Goal: Task Accomplishment & Management: Use online tool/utility

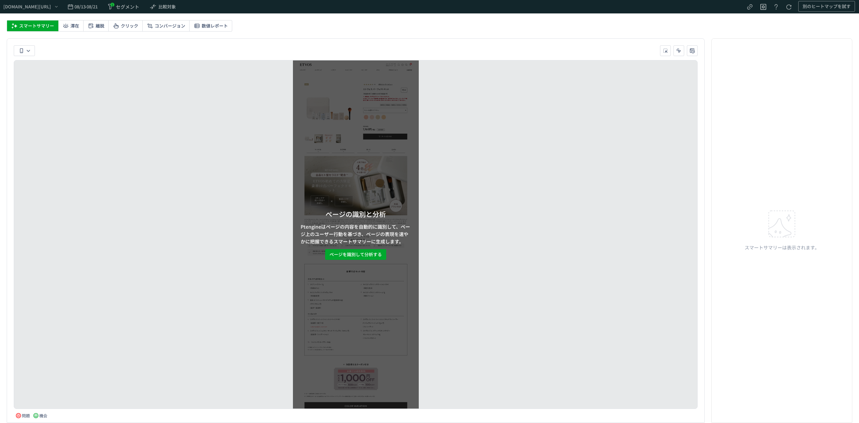
drag, startPoint x: 161, startPoint y: 7, endPoint x: 105, endPoint y: 95, distance: 104.5
drag, startPoint x: 105, startPoint y: 95, endPoint x: 28, endPoint y: 50, distance: 89.2
click at [28, 50] on icon "heatmap-toolbar-container" at bounding box center [28, 51] width 4 height 4
click at [0, 0] on span "スマートフォン" at bounding box center [0, 0] width 0 height 0
click at [352, 250] on span "ページを識別して分析する" at bounding box center [355, 254] width 52 height 11
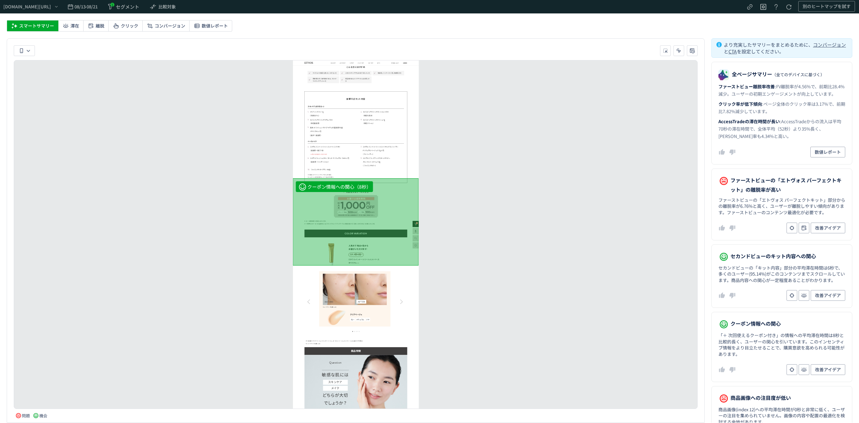
scroll to position [553, 0]
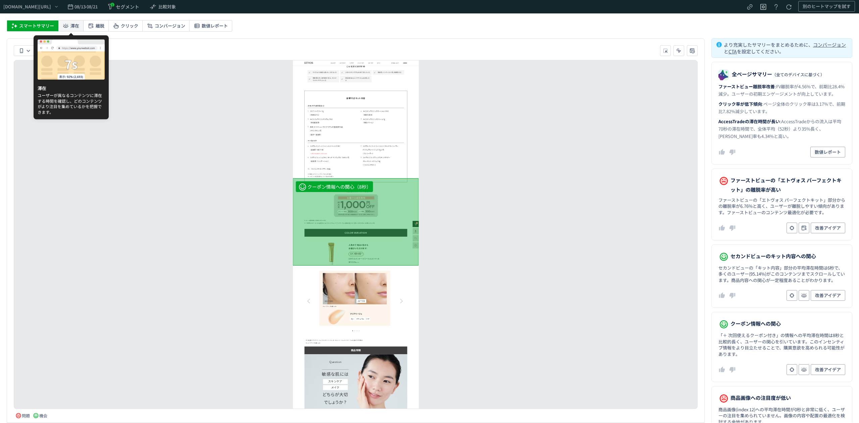
click at [72, 29] on span "滞在" at bounding box center [74, 25] width 9 height 11
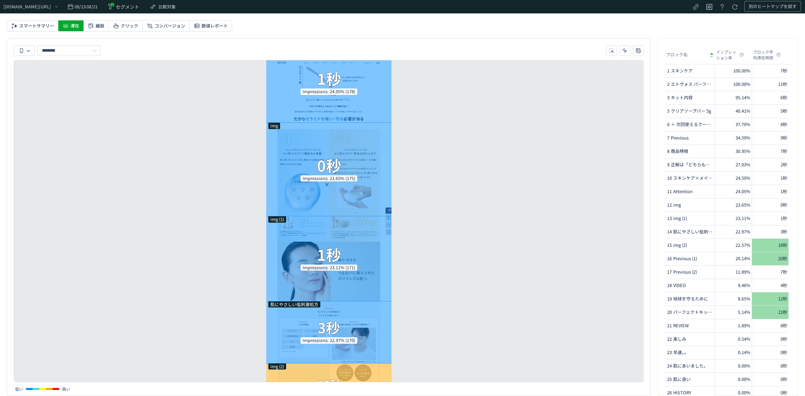
scroll to position [700, 0]
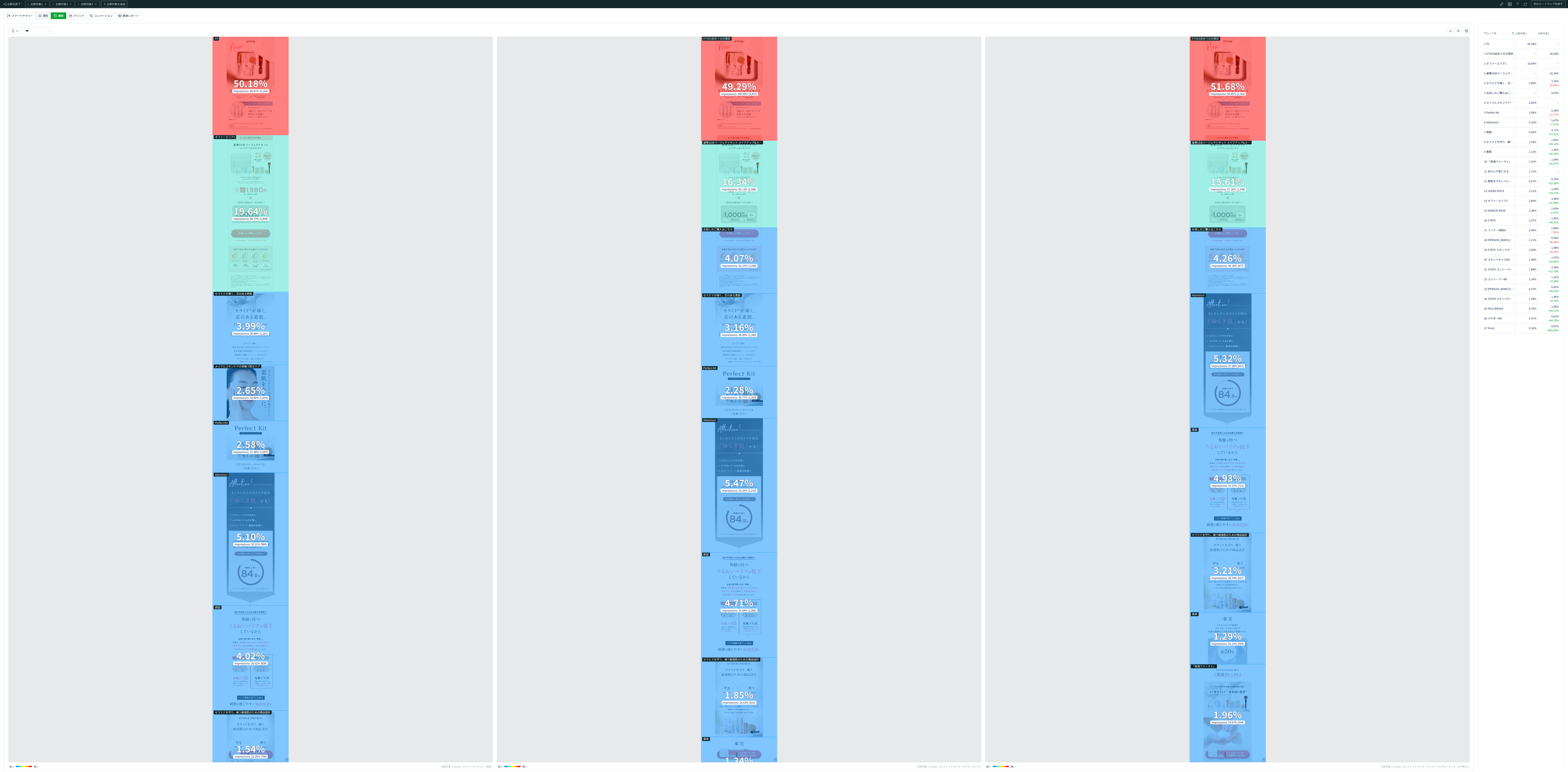
click at [39, 15] on icon at bounding box center [40, 15] width 4 height 4
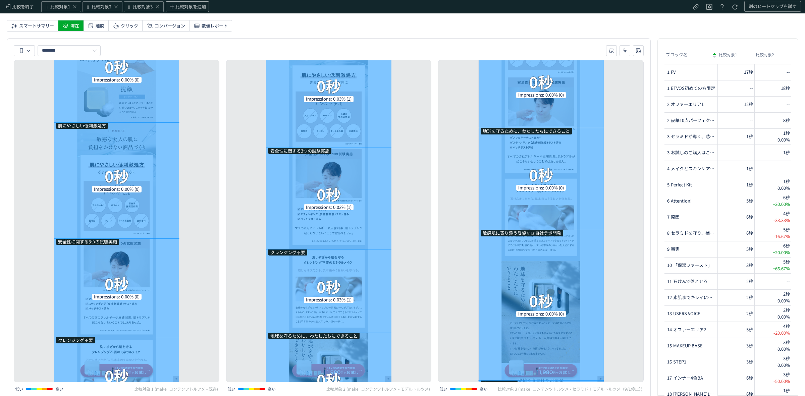
scroll to position [13926, 0]
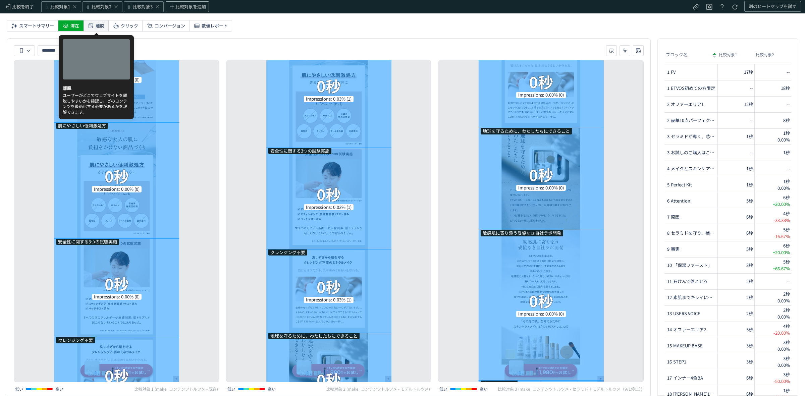
drag, startPoint x: 98, startPoint y: 22, endPoint x: 89, endPoint y: 23, distance: 9.1
click at [89, 23] on icon at bounding box center [91, 25] width 7 height 7
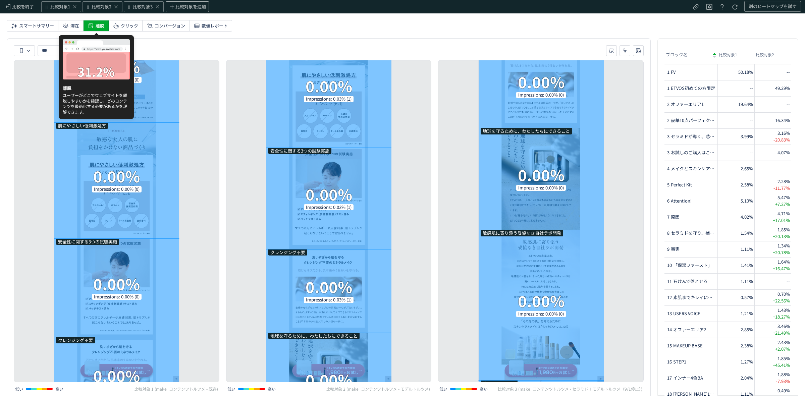
click at [89, 23] on icon at bounding box center [91, 25] width 7 height 7
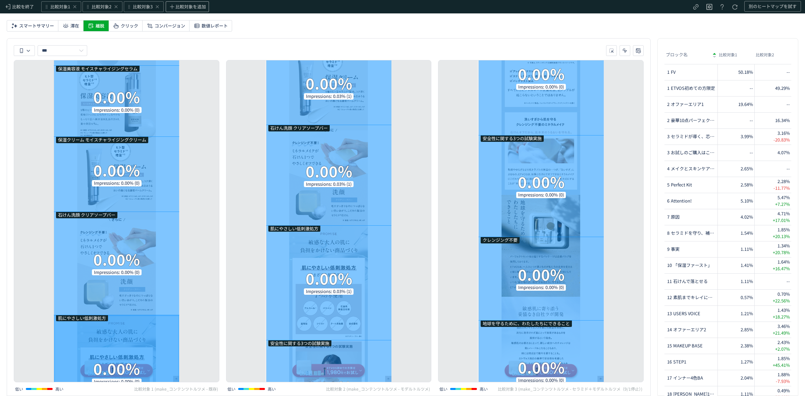
scroll to position [13310, 0]
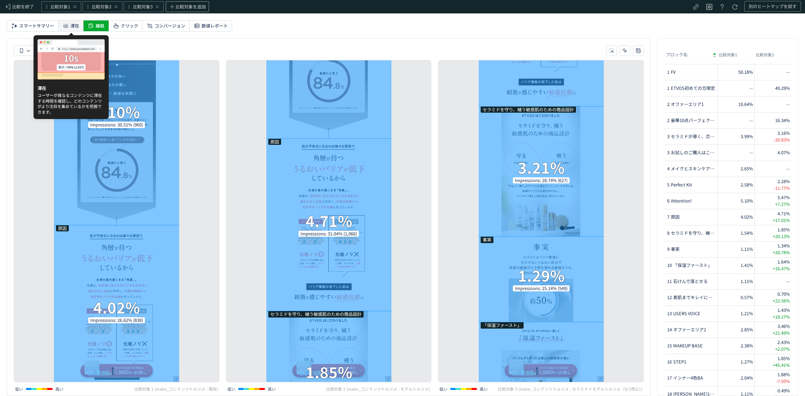
drag, startPoint x: 72, startPoint y: 20, endPoint x: 63, endPoint y: 24, distance: 9.8
click at [63, 24] on icon at bounding box center [65, 25] width 7 height 7
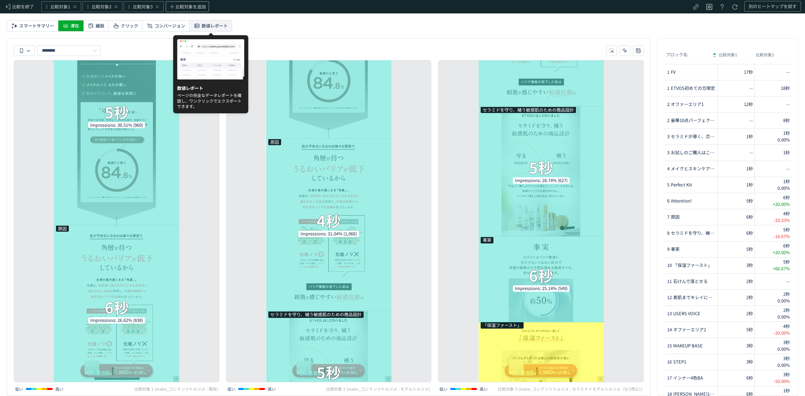
click at [217, 27] on span "数値レポート" at bounding box center [215, 25] width 26 height 11
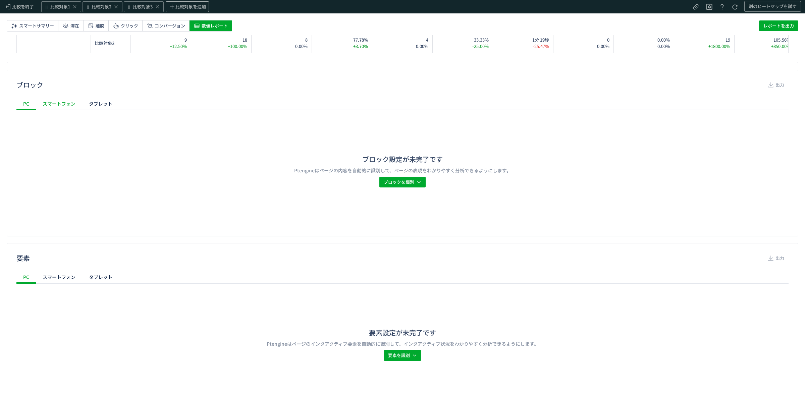
click at [60, 108] on div "スマートフォン" at bounding box center [59, 103] width 46 height 13
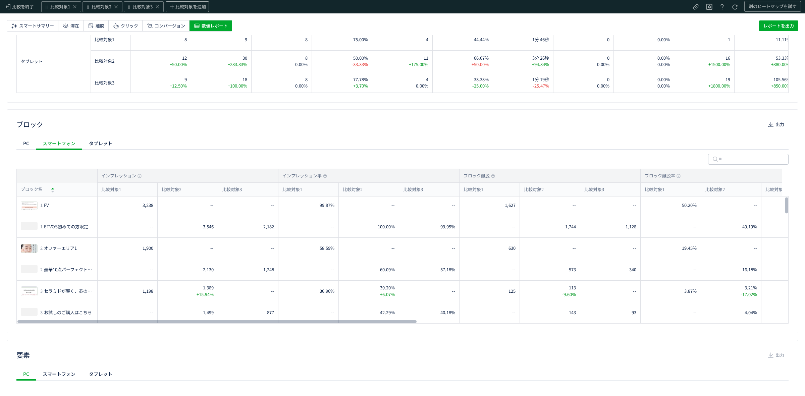
scroll to position [0, 0]
click at [31, 249] on img at bounding box center [29, 250] width 16 height 8
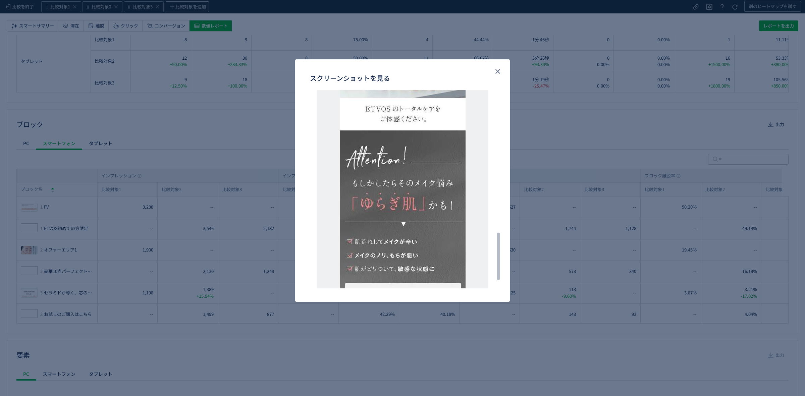
scroll to position [596, 0]
click at [247, 359] on div "スクリーンショットを見る" at bounding box center [402, 198] width 805 height 396
click at [497, 74] on icon "close" at bounding box center [498, 71] width 8 height 8
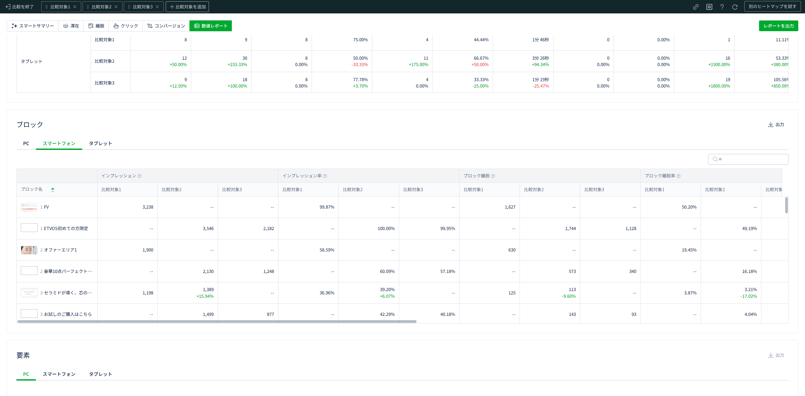
click at [34, 293] on img at bounding box center [29, 293] width 16 height 8
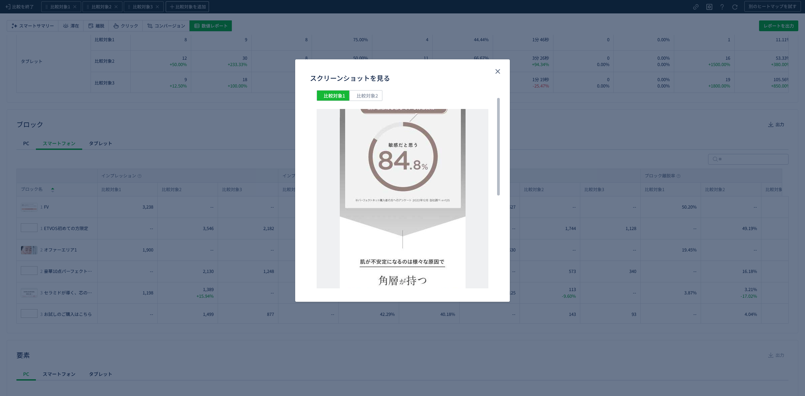
scroll to position [0, 0]
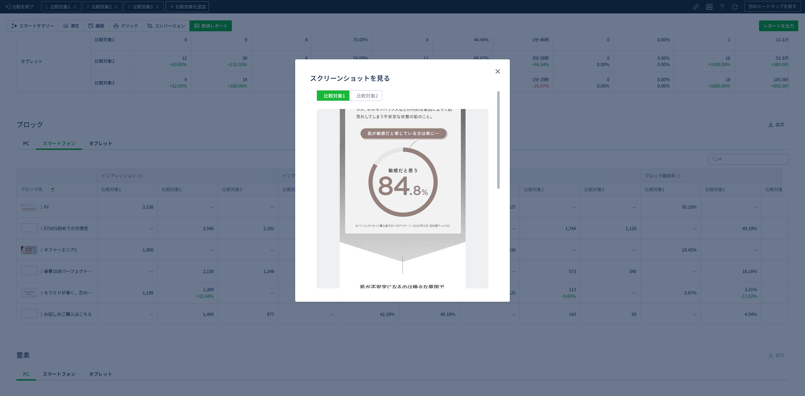
click at [548, 142] on div "スクリーンショットを見る 比較対象1 比較対象2" at bounding box center [402, 198] width 805 height 396
click at [495, 72] on icon "close" at bounding box center [498, 71] width 8 height 8
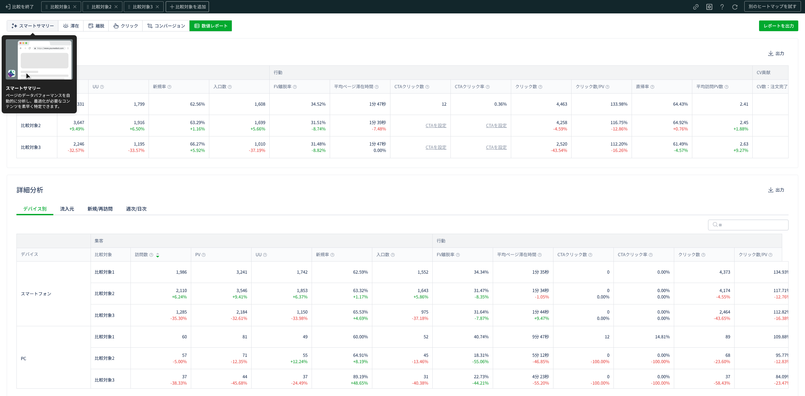
click at [32, 26] on span "スマートサマリー" at bounding box center [36, 25] width 35 height 11
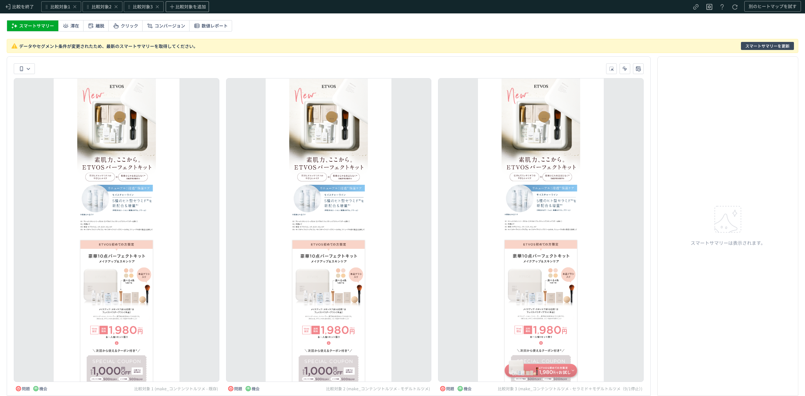
click at [758, 47] on span "スマートサマリーを更新" at bounding box center [767, 46] width 44 height 8
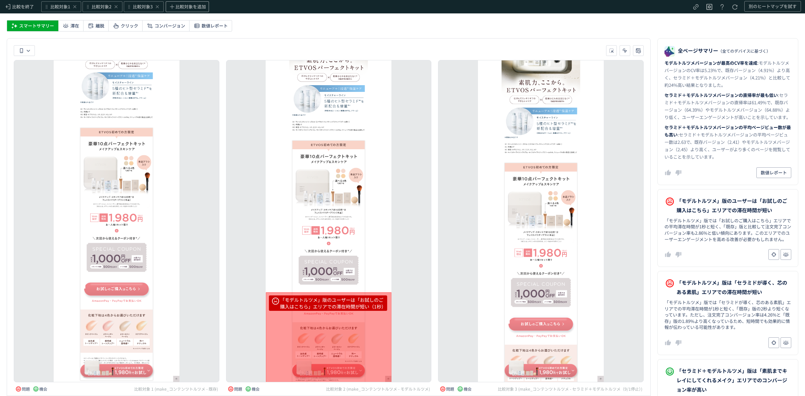
scroll to position [116, 0]
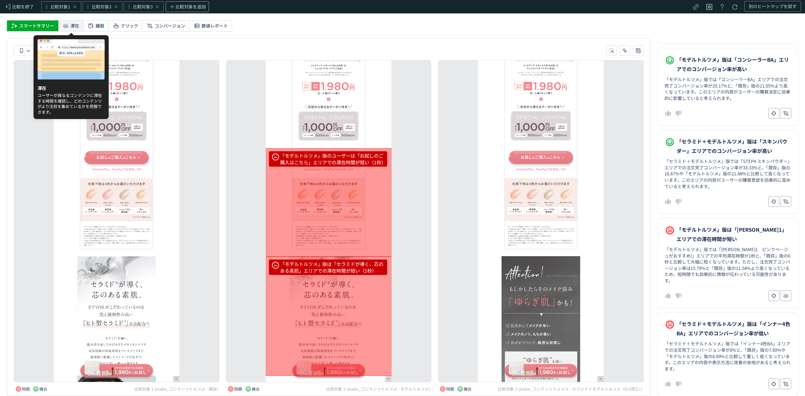
click at [67, 25] on icon at bounding box center [65, 25] width 7 height 7
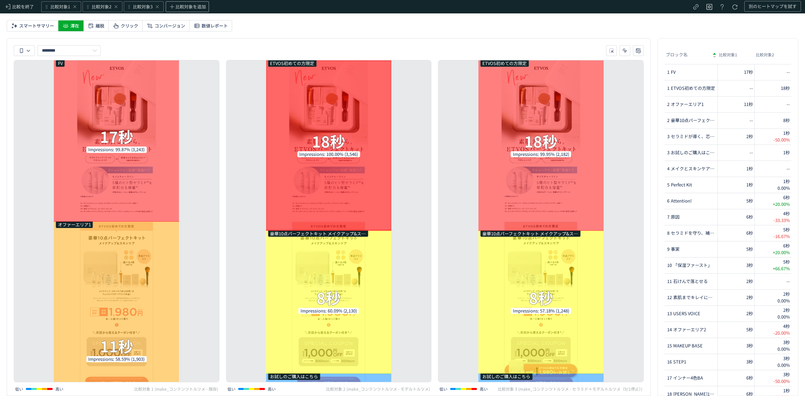
click at [340, 181] on div "ETVOS初めての方限定 18秒 Impressions: 100.00% (3,546)" at bounding box center [329, 145] width 126 height 170
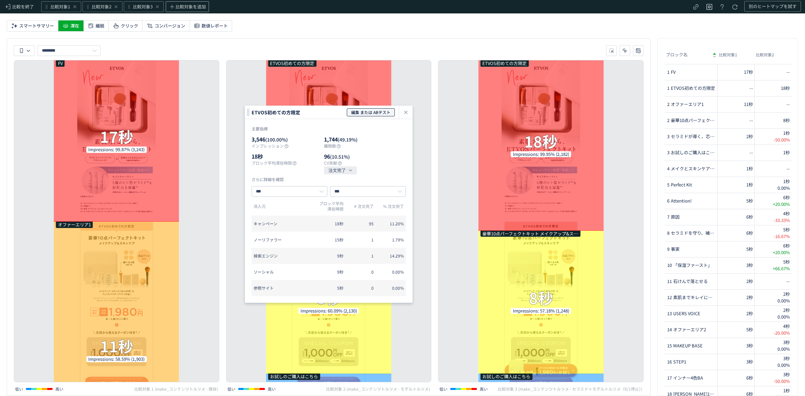
click at [360, 114] on span "編集 または ABテスト" at bounding box center [370, 112] width 39 height 8
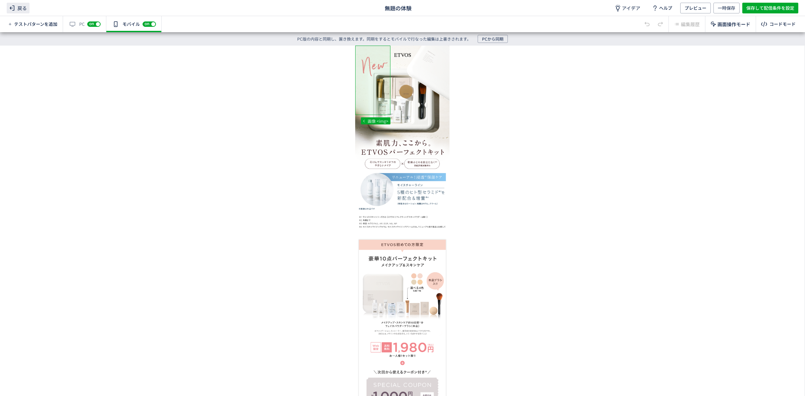
click at [13, 7] on icon at bounding box center [12, 8] width 8 height 8
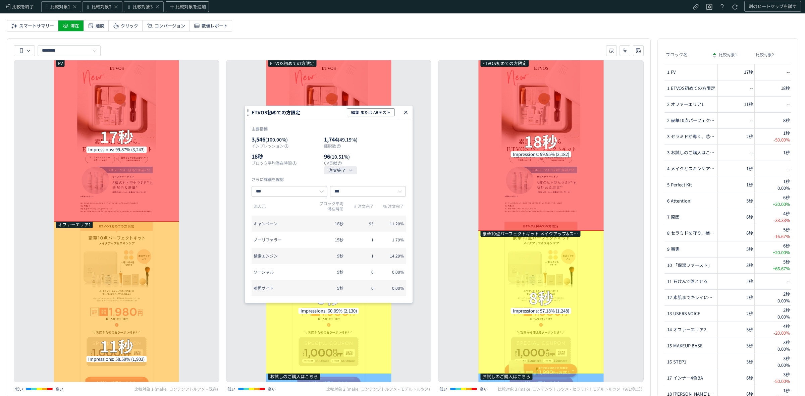
click at [403, 114] on icon "heatmap-click-data-modal" at bounding box center [406, 112] width 8 height 8
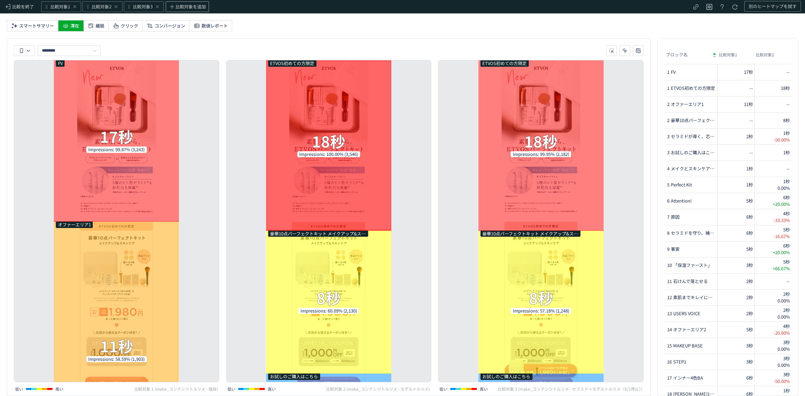
click at [366, 212] on div "ETVOS初めての方限定 18秒 Impressions: 100.00% (3,546)" at bounding box center [329, 145] width 126 height 170
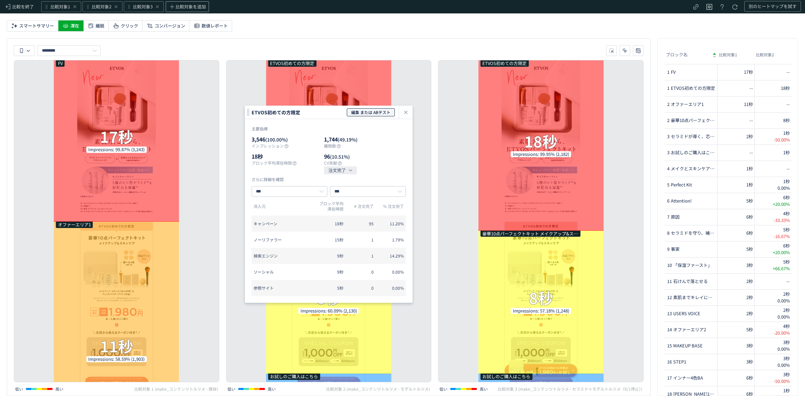
click at [366, 115] on span "編集 または ABテスト" at bounding box center [370, 112] width 39 height 8
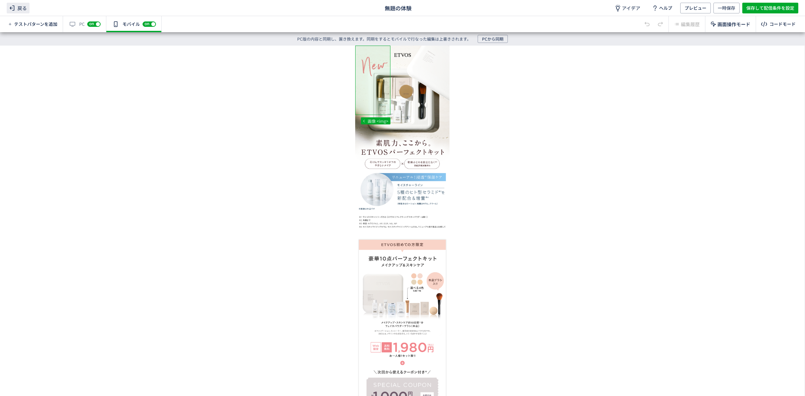
click at [16, 7] on icon at bounding box center [12, 8] width 8 height 8
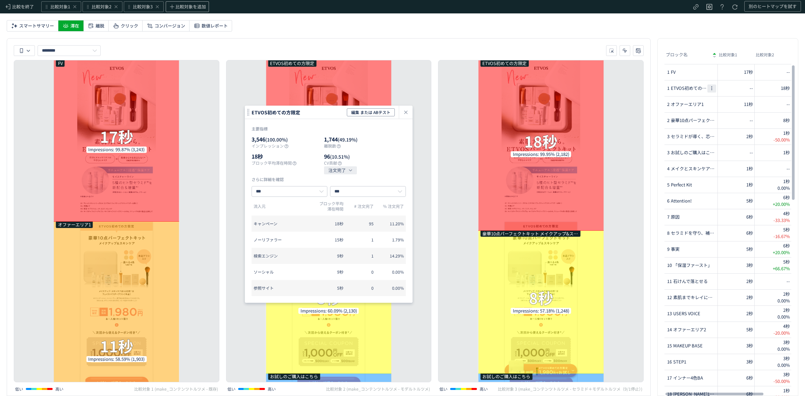
click at [710, 88] on icon "heatmap-report-container" at bounding box center [711, 88] width 7 height 7
click at [727, 104] on li "名前の変更" at bounding box center [740, 107] width 60 height 12
type input "**"
click at [625, 129] on div "ETVOS初めての方限定 18秒 Impressions: 99.95% (2,182) 豪華10点パーフェクトキット メイクアップ&スキンケア 選べる4色 …" at bounding box center [541, 221] width 206 height 322
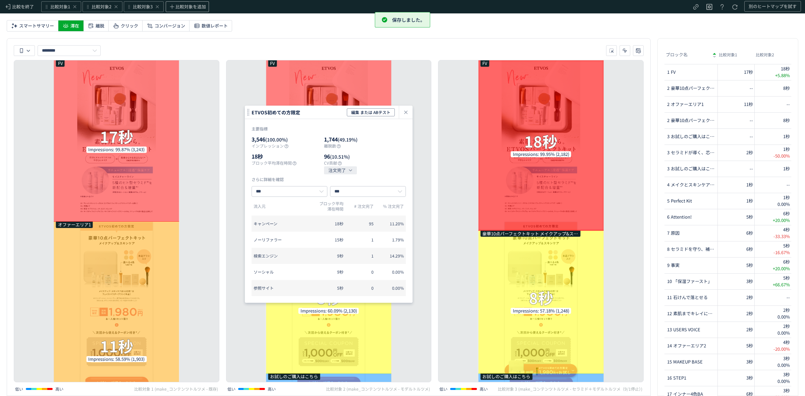
click at [594, 84] on div "FV 18秒 Impressions: 99.95% (2,182)" at bounding box center [541, 145] width 126 height 170
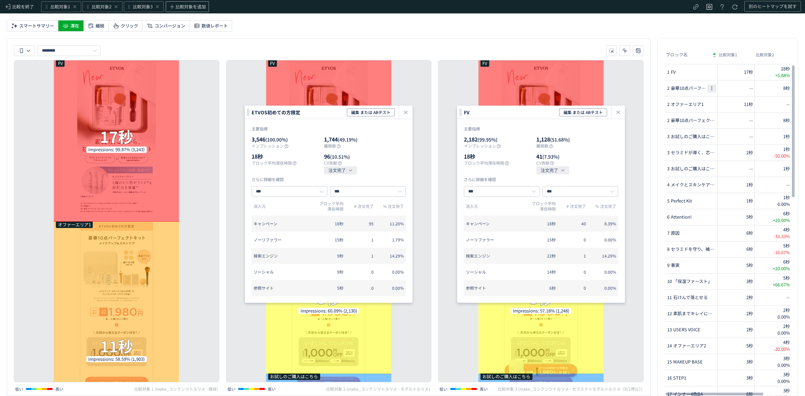
click at [713, 88] on icon "heatmap-report-container" at bounding box center [711, 88] width 7 height 7
click at [717, 105] on li "名前の変更" at bounding box center [740, 107] width 60 height 12
click at [622, 110] on icon "heatmap-click-data-modal" at bounding box center [618, 112] width 8 height 8
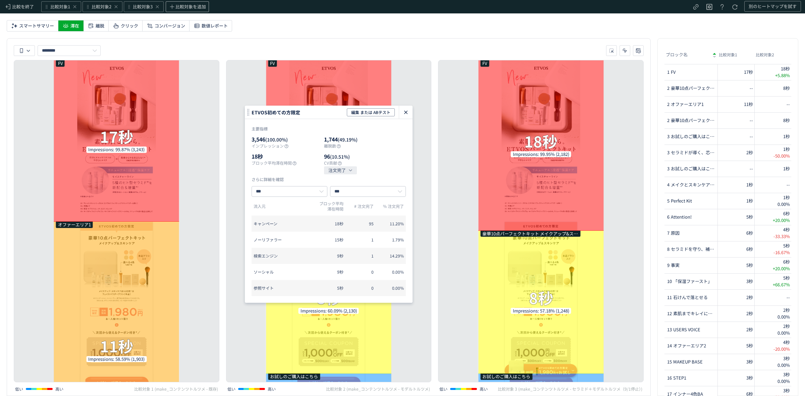
click at [404, 113] on icon "heatmap-click-data-modal" at bounding box center [406, 112] width 8 height 8
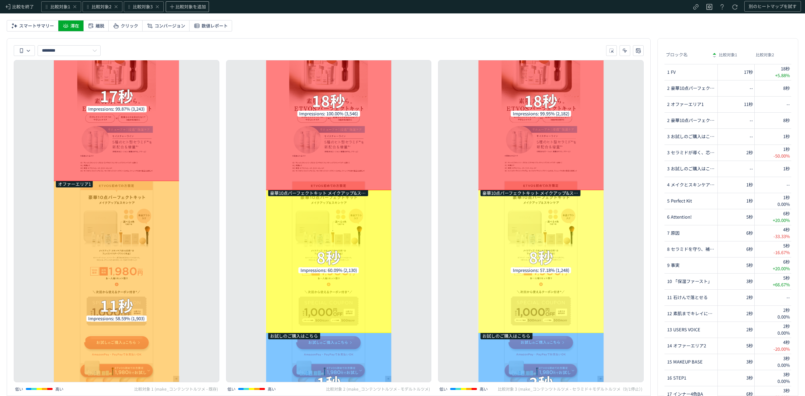
click at [364, 236] on div "豪華10点パーフェクトキット メイクアップ&スキンケア 選べる4色 化粧下地 本品ブラシ入り メイクアップ•スキンケア約10日間※分 フェイスパウダーブラシ(…" at bounding box center [329, 261] width 126 height 143
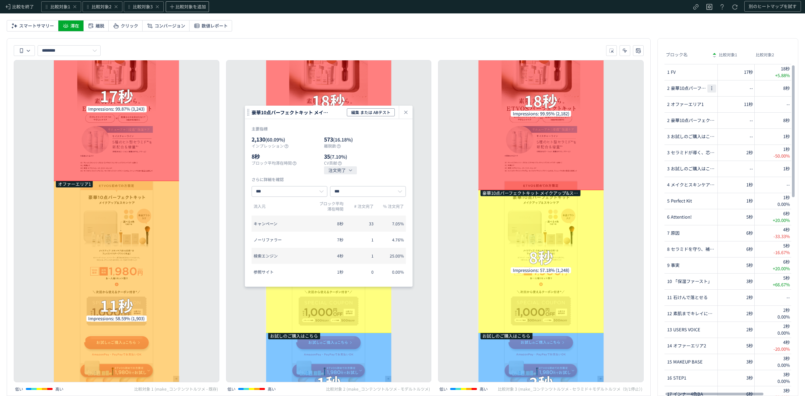
click at [710, 87] on icon "heatmap-report-container" at bounding box center [711, 88] width 7 height 7
click at [718, 105] on li "名前の変更" at bounding box center [740, 107] width 60 height 12
type input "********"
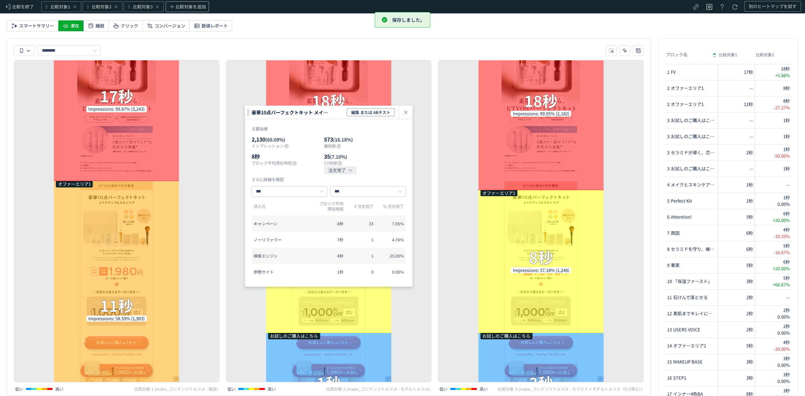
click at [610, 170] on div "FV 18秒 Impressions: 99.95% (2,182) オファーエリア1 8秒 Impressions: 57.18% (1,248) お試しの…" at bounding box center [541, 221] width 206 height 322
click at [381, 93] on div "FV 18秒 Impressions: 100.00% (3,546)" at bounding box center [329, 105] width 126 height 170
click at [404, 112] on icon "heatmap-click-data-modal" at bounding box center [406, 112] width 8 height 8
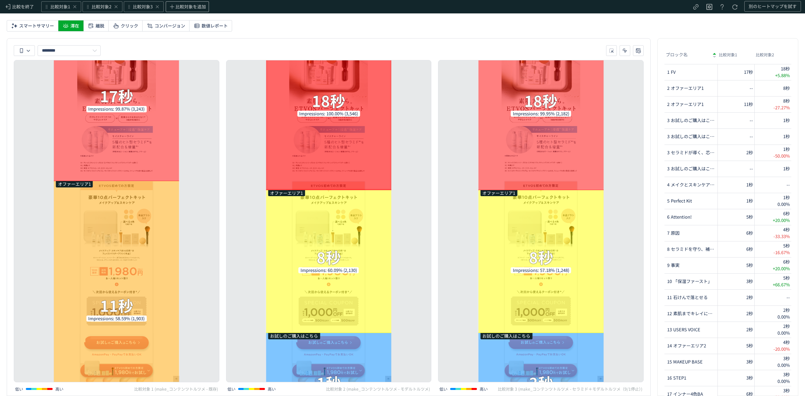
click at [316, 136] on div "FV 18秒 Impressions: 100.00% (3,546)" at bounding box center [329, 105] width 126 height 170
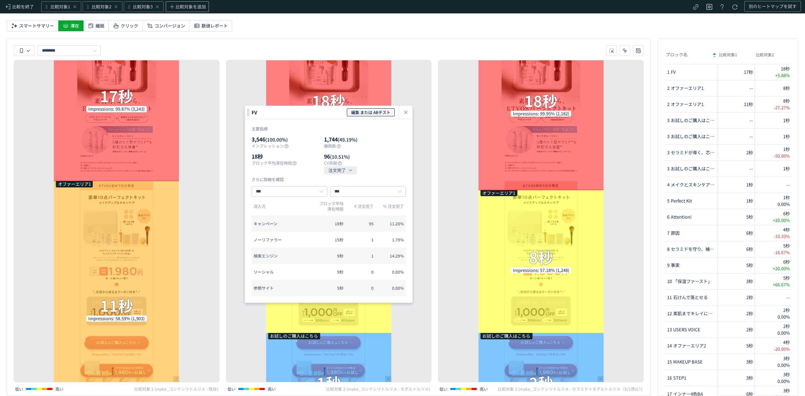
click at [383, 110] on span "編集 または ABテスト" at bounding box center [370, 112] width 39 height 8
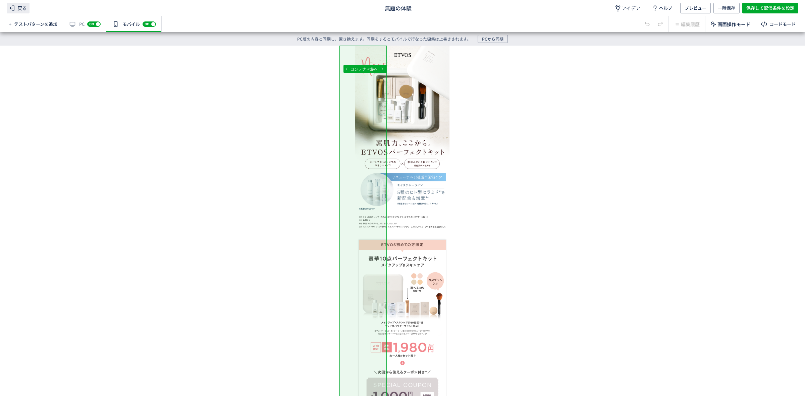
click at [28, 9] on span "戻る" at bounding box center [18, 8] width 23 height 11
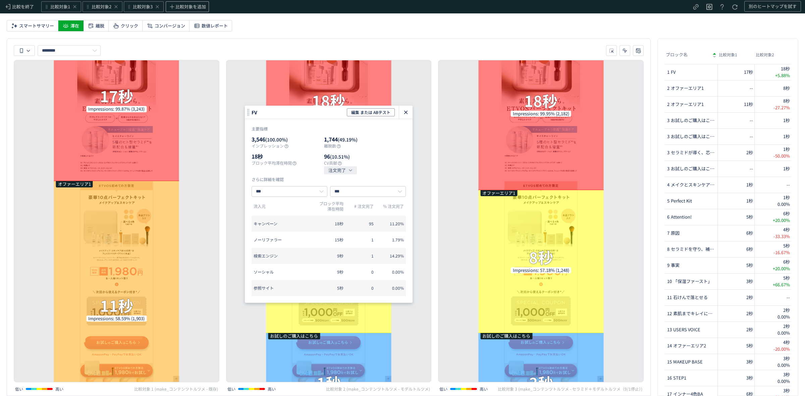
click at [407, 112] on icon "heatmap-click-data-modal" at bounding box center [406, 112] width 8 height 8
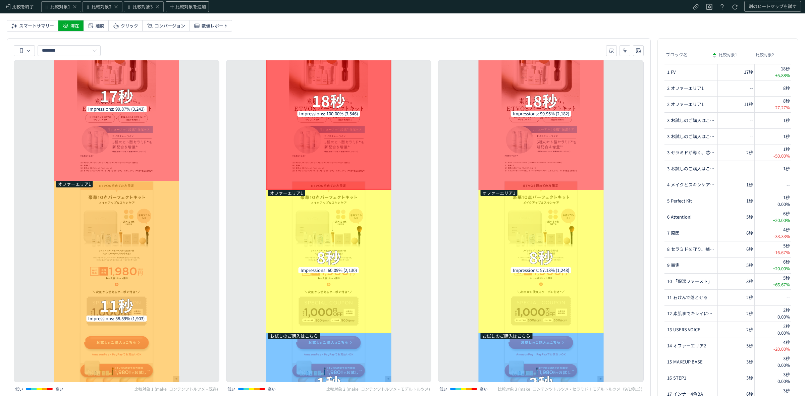
drag, startPoint x: 391, startPoint y: 188, endPoint x: 388, endPoint y: 178, distance: 10.7
click at [388, 178] on div "FV 18秒 Impressions: 100.00% (3,546)" at bounding box center [329, 105] width 126 height 170
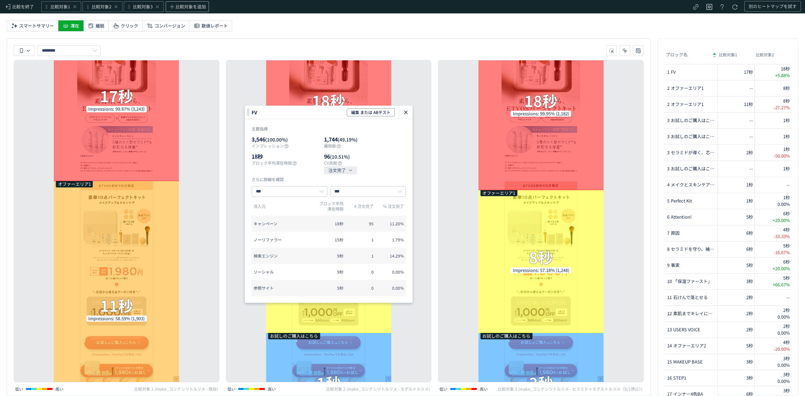
click at [403, 114] on icon "heatmap-click-data-modal" at bounding box center [406, 112] width 8 height 8
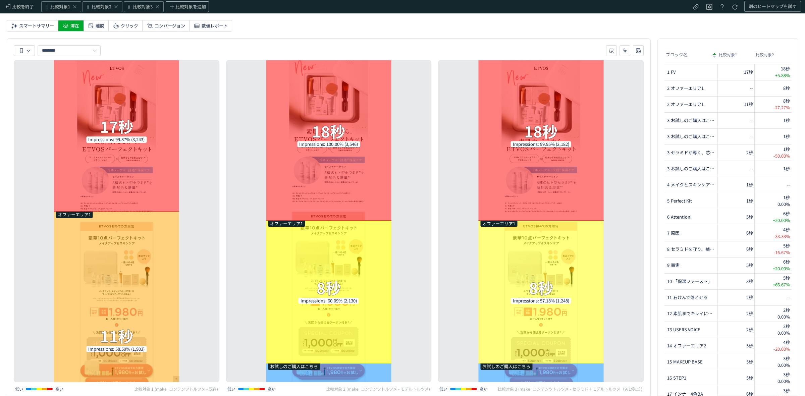
scroll to position [46, 0]
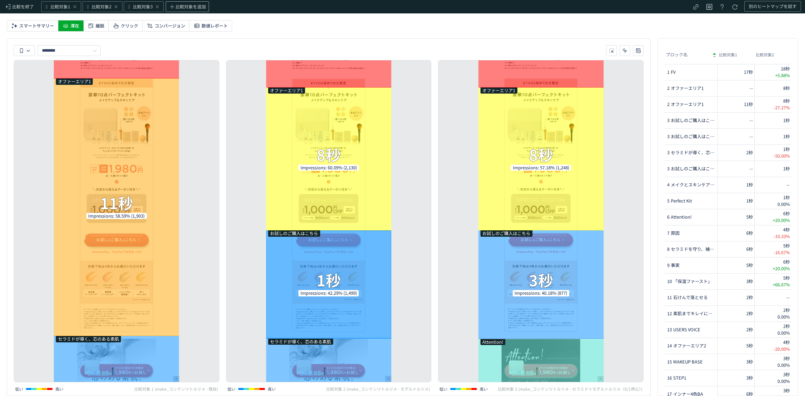
click at [362, 235] on div "お試しのご購入はこちら 1秒 Impressions: 42.29% (1,499)" at bounding box center [329, 284] width 126 height 108
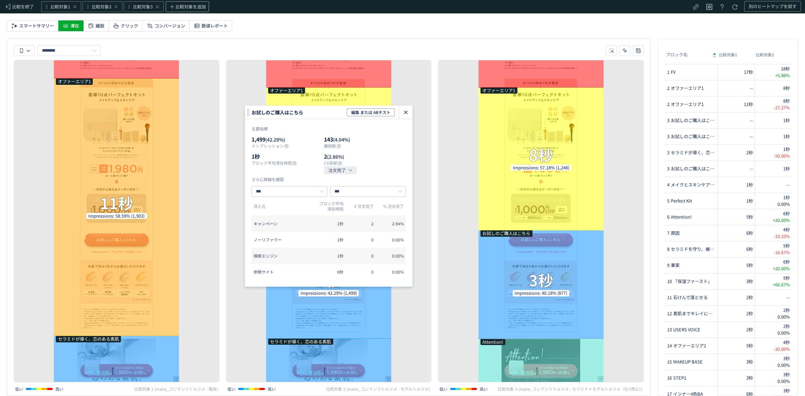
click at [407, 114] on icon "heatmap-click-data-modal" at bounding box center [406, 112] width 8 height 8
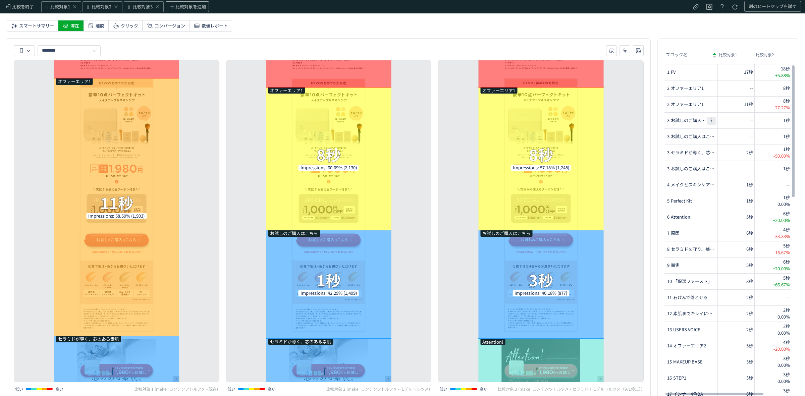
click at [711, 121] on icon "heatmap-report-container" at bounding box center [711, 120] width 7 height 7
click at [726, 148] on li "ページ上で位置を確認" at bounding box center [740, 151] width 60 height 12
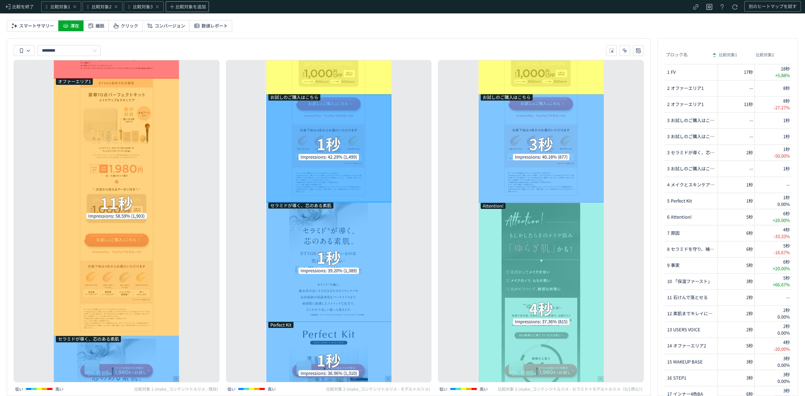
click at [361, 144] on div "お試しのご購入はこちら 1秒 Impressions: 42.29% (1,499)" at bounding box center [329, 148] width 126 height 108
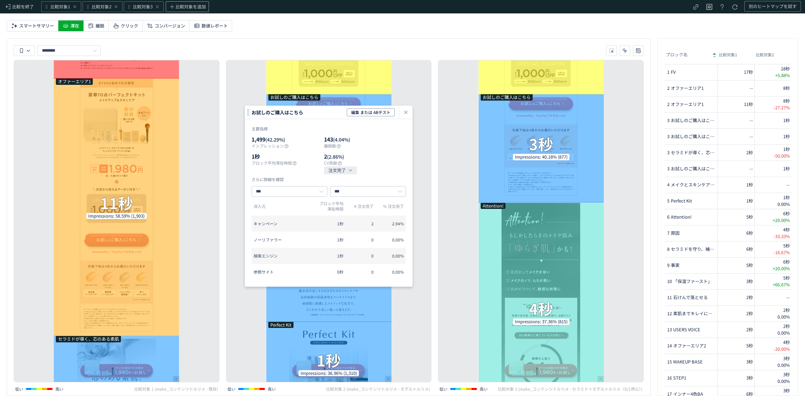
drag, startPoint x: 361, startPoint y: 144, endPoint x: 350, endPoint y: 145, distance: 11.1
click at [350, 145] on span "離脱数" at bounding box center [355, 145] width 62 height 5
click at [360, 113] on span "編集 または ABテスト" at bounding box center [370, 112] width 39 height 8
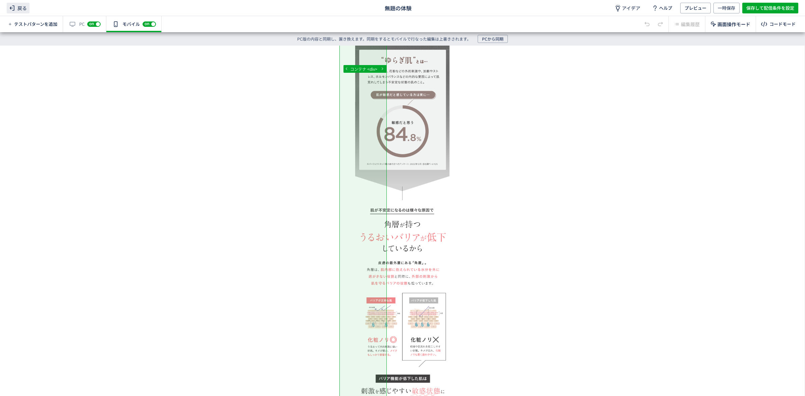
click at [25, 8] on span "戻る" at bounding box center [18, 8] width 23 height 11
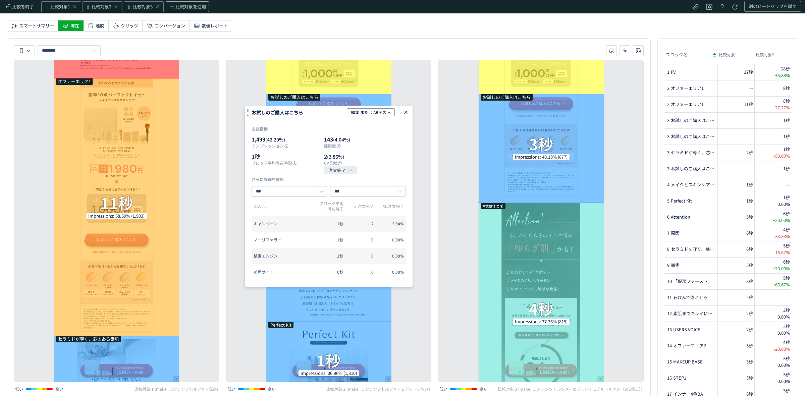
click at [408, 116] on icon "heatmap-click-data-modal" at bounding box center [406, 112] width 8 height 8
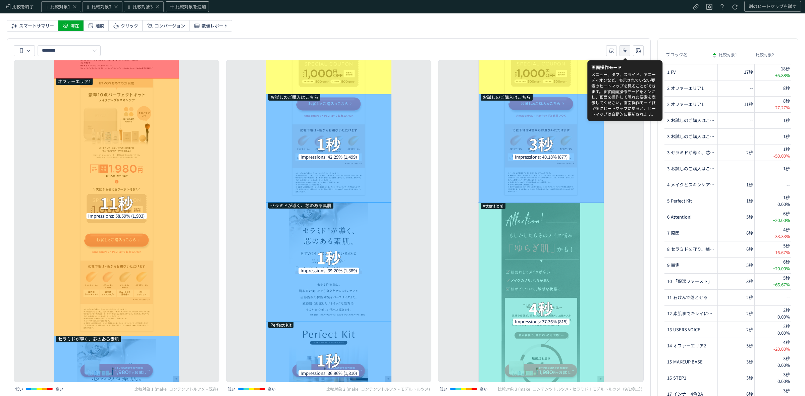
click at [628, 51] on icon "heatmap-toolbar-container" at bounding box center [625, 50] width 7 height 7
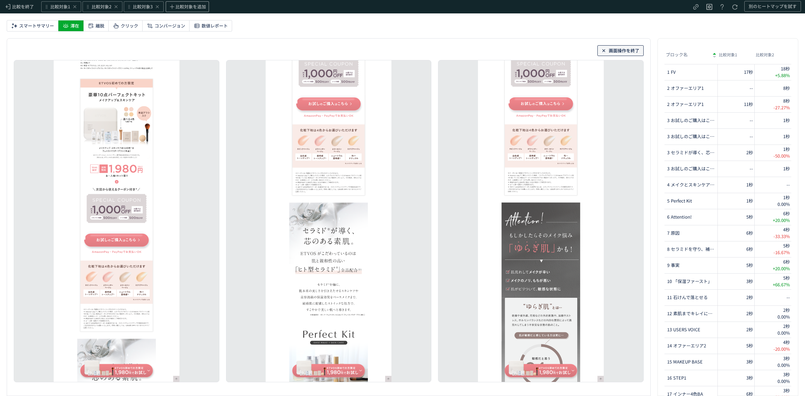
click at [628, 51] on span "画面操作を終了" at bounding box center [624, 50] width 31 height 11
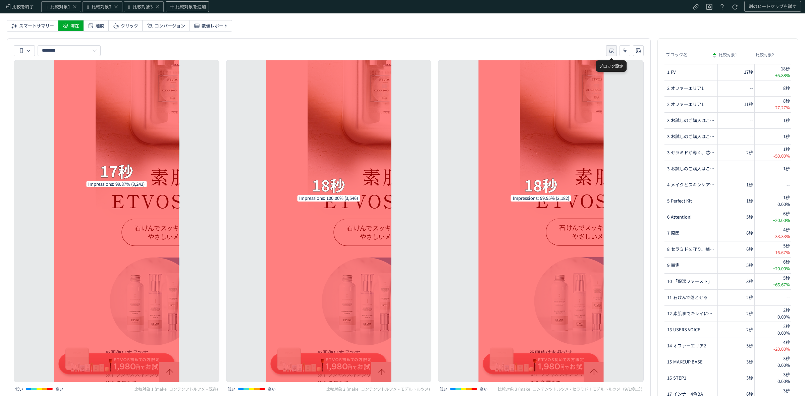
click at [612, 51] on use "heatmap-toolbar-container" at bounding box center [611, 51] width 4 height 4
click at [615, 81] on li "比較対象2" at bounding box center [611, 82] width 27 height 12
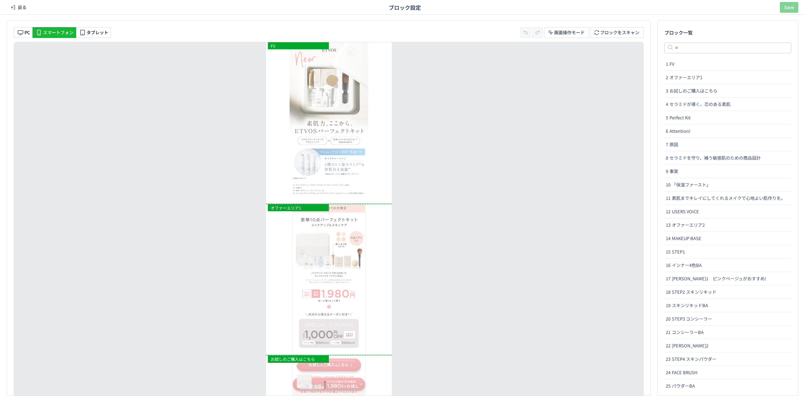
drag, startPoint x: 378, startPoint y: 212, endPoint x: 376, endPoint y: 203, distance: 8.7
click at [376, 203] on div "heatmap-list-container" at bounding box center [329, 204] width 126 height 3
click at [321, 366] on span "削除" at bounding box center [320, 367] width 8 height 6
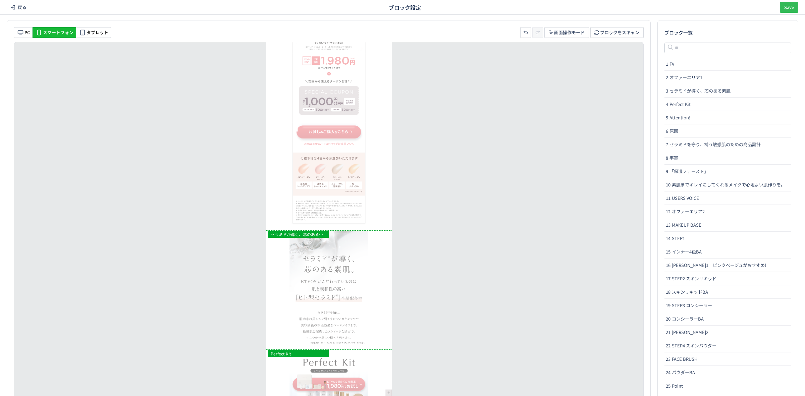
click at [791, 4] on span "Save" at bounding box center [789, 7] width 10 height 11
click at [24, 3] on span "戻る" at bounding box center [22, 7] width 9 height 11
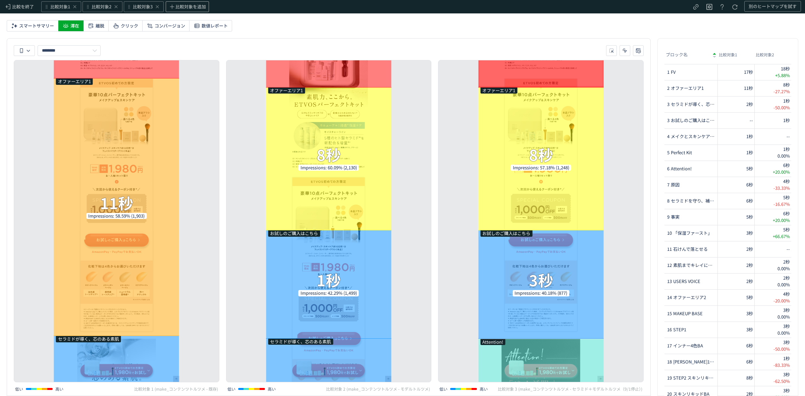
scroll to position [459, 0]
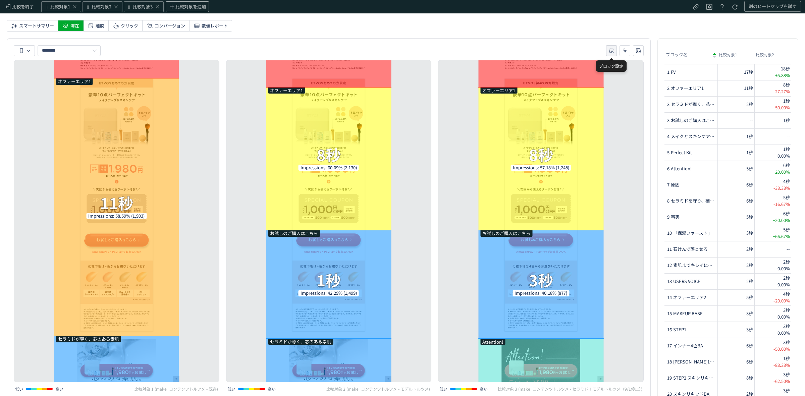
click at [610, 49] on icon "heatmap-toolbar-container" at bounding box center [611, 50] width 7 height 7
click at [613, 94] on li "比較対象3" at bounding box center [611, 94] width 27 height 12
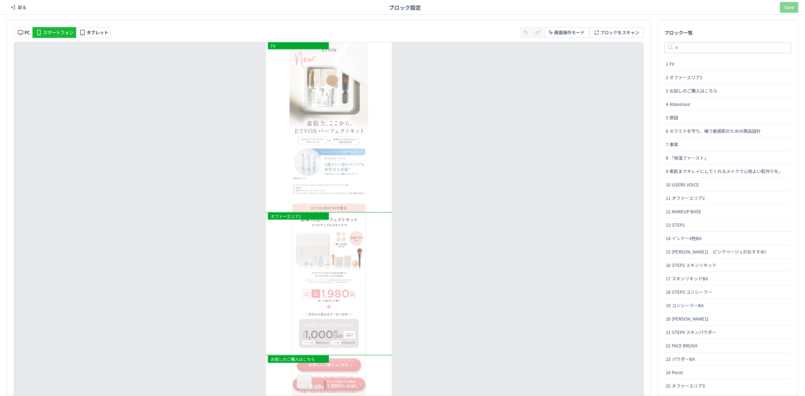
scroll to position [0, 0]
drag, startPoint x: 385, startPoint y: 212, endPoint x: 383, endPoint y: 203, distance: 9.4
click at [383, 203] on div "heatmap-list-container" at bounding box center [329, 203] width 126 height 3
click at [321, 366] on span "削除" at bounding box center [320, 367] width 8 height 6
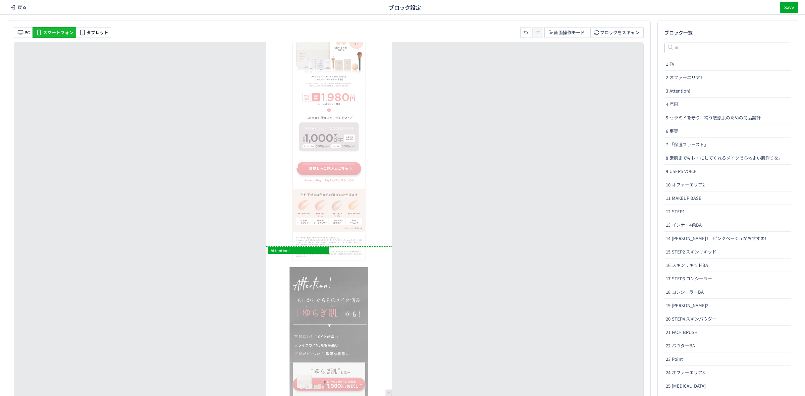
scroll to position [695, 0]
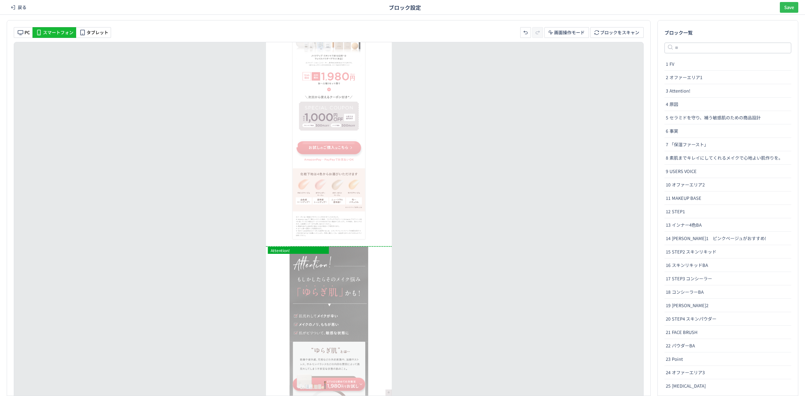
click at [785, 7] on span "Save" at bounding box center [789, 7] width 10 height 11
click at [19, 9] on span "戻る" at bounding box center [22, 7] width 9 height 11
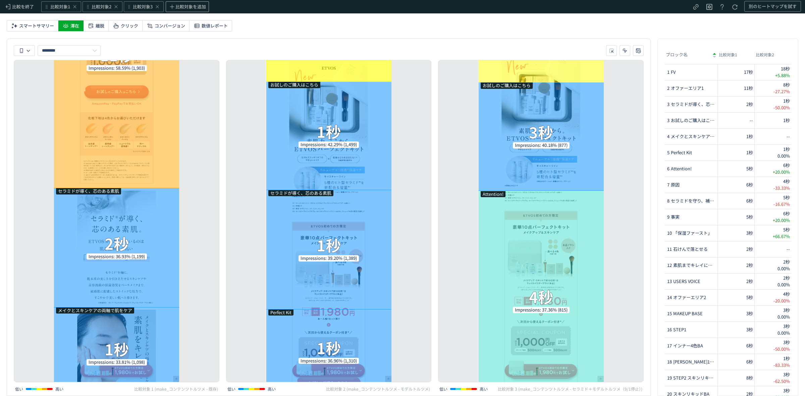
scroll to position [933, 0]
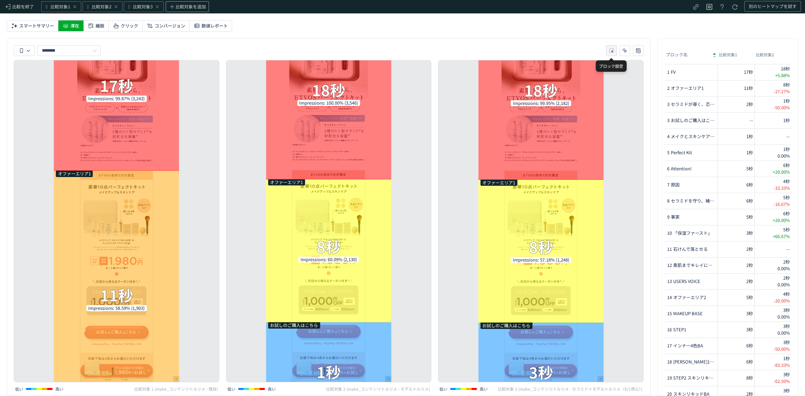
click at [611, 48] on icon "heatmap-toolbar-container" at bounding box center [611, 50] width 7 height 7
click at [612, 84] on li "比較対象2" at bounding box center [611, 82] width 27 height 12
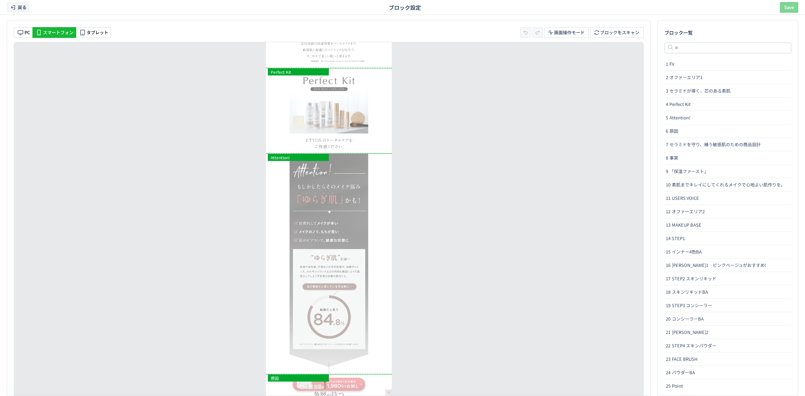
click at [15, 7] on icon at bounding box center [13, 7] width 7 height 7
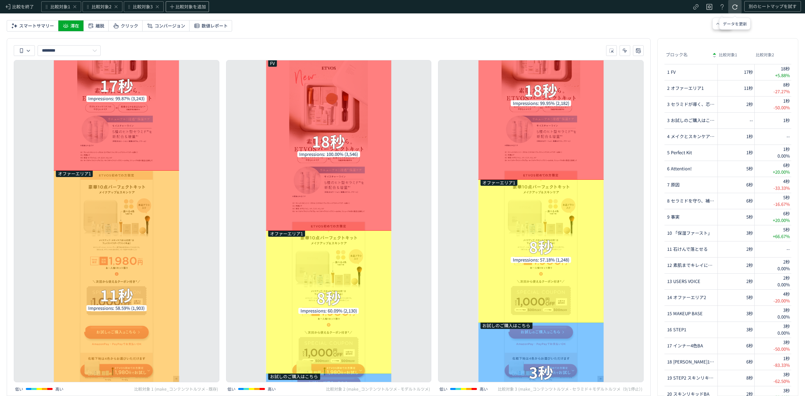
click at [730, 7] on button "heatmap-header" at bounding box center [734, 6] width 13 height 13
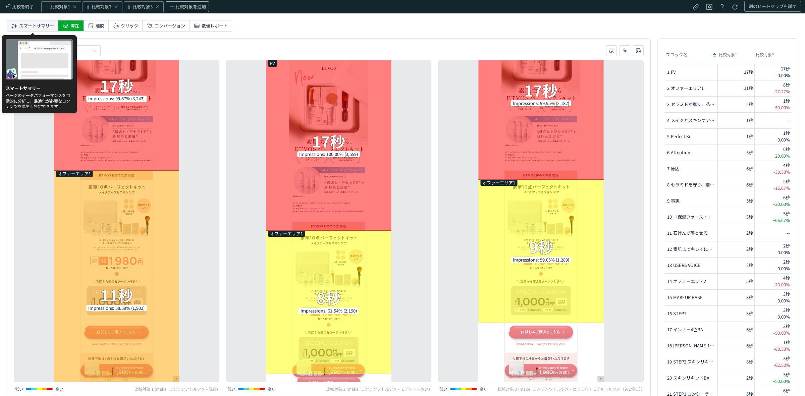
click at [44, 25] on span "スマートサマリー" at bounding box center [36, 25] width 35 height 11
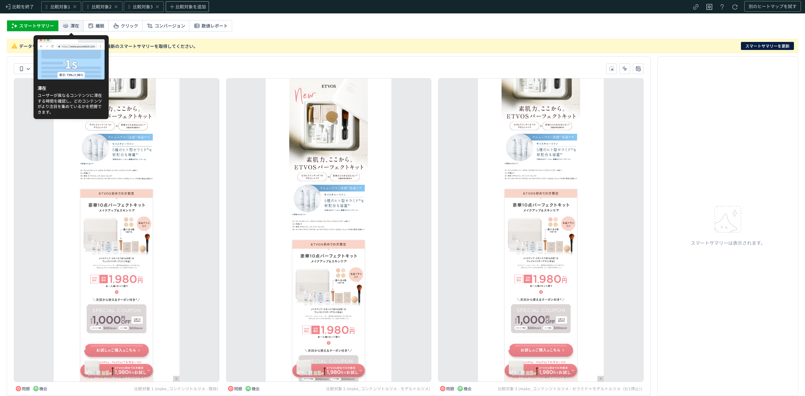
click at [67, 23] on icon at bounding box center [65, 25] width 7 height 7
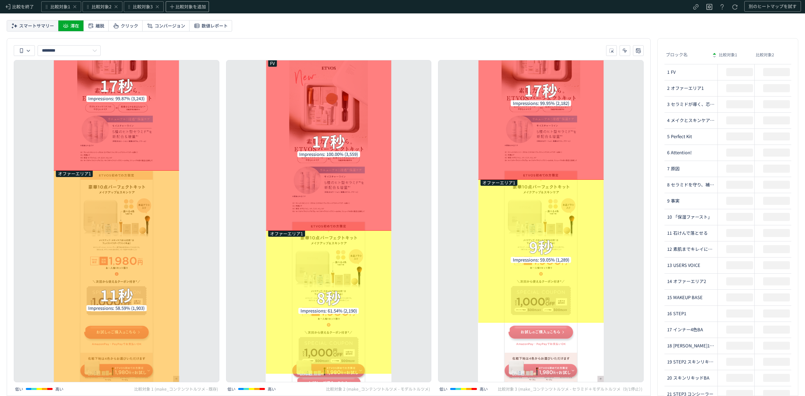
click at [28, 27] on span "スマートサマリー" at bounding box center [36, 25] width 35 height 11
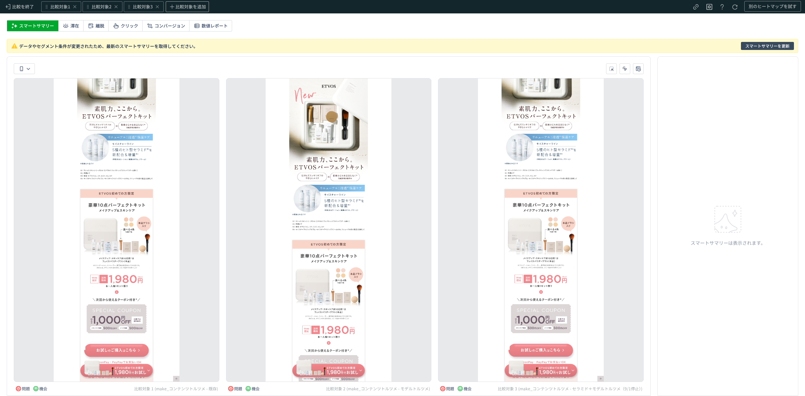
click at [770, 49] on span "スマートサマリーを更新" at bounding box center [767, 46] width 44 height 8
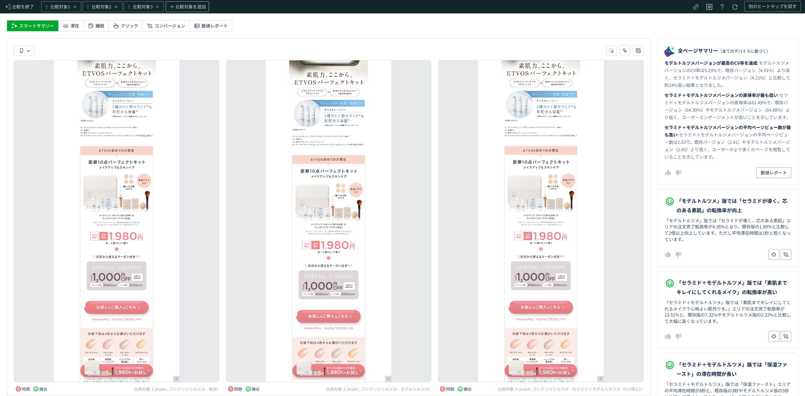
scroll to position [318, 0]
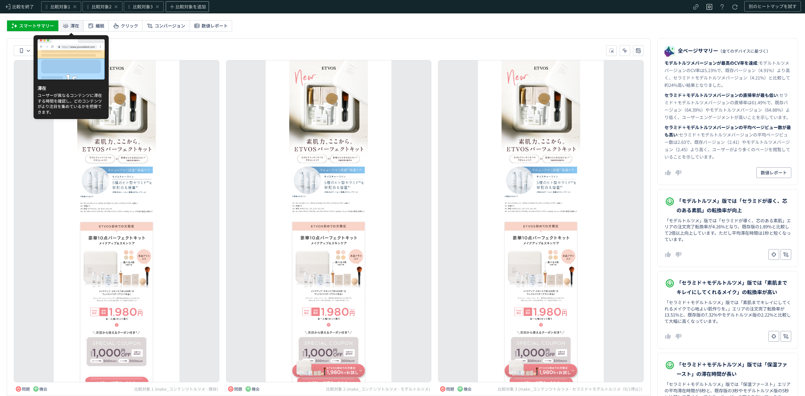
click at [75, 25] on span "滞在" at bounding box center [74, 25] width 9 height 11
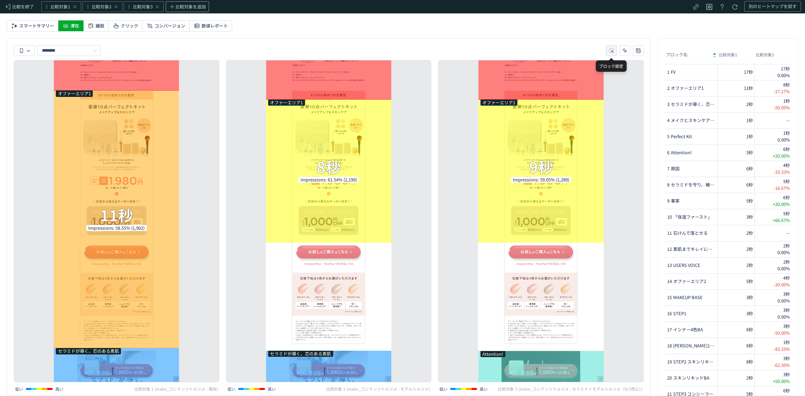
click at [609, 54] on icon "heatmap-toolbar-container" at bounding box center [611, 50] width 7 height 7
click at [609, 79] on li "比較対象2" at bounding box center [611, 82] width 27 height 12
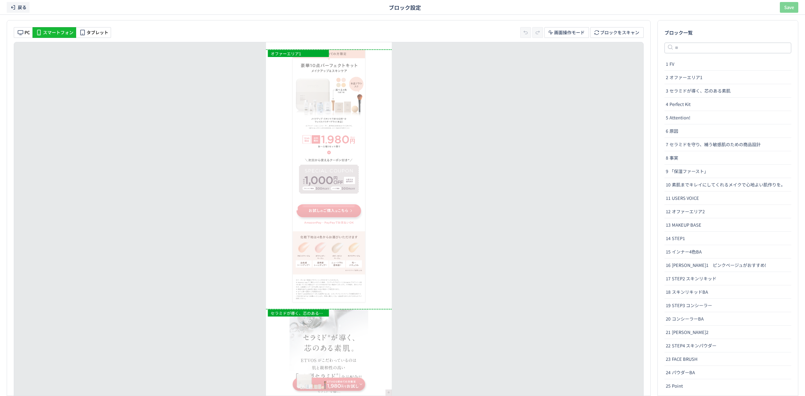
click at [22, 9] on span "戻る" at bounding box center [22, 7] width 9 height 11
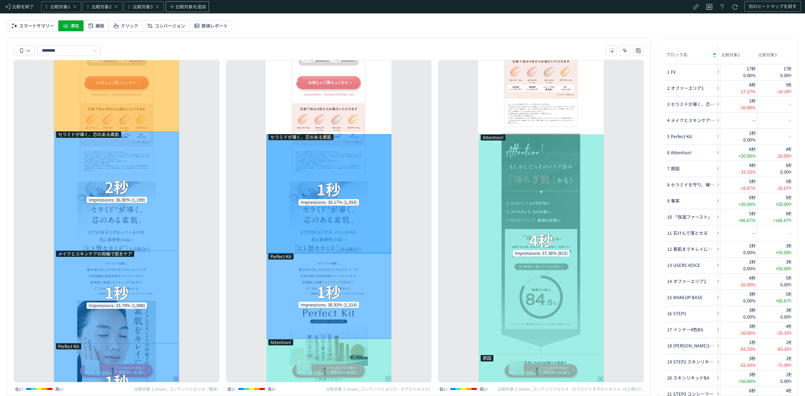
scroll to position [1114, 0]
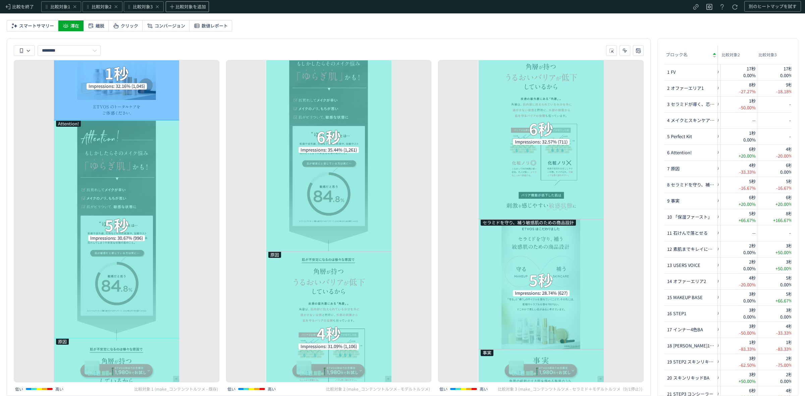
click at [363, 269] on div "原因 4秒 Impressions: 31.09% (1,106)" at bounding box center [329, 338] width 126 height 173
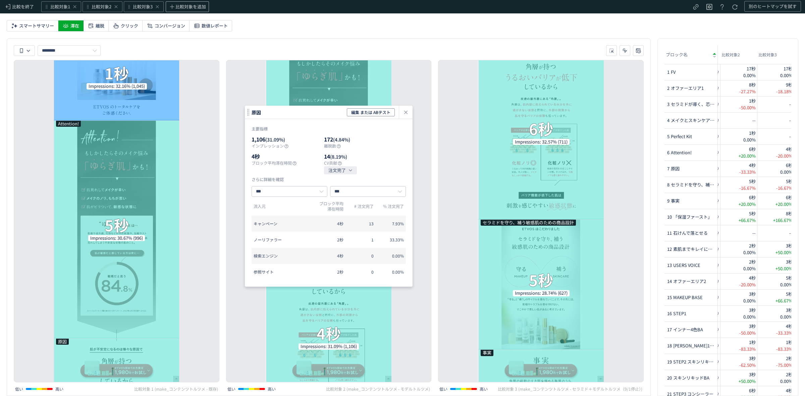
click at [419, 244] on div "FV 17秒 Impressions: 100.00% (3,559) オファーエリア1 8秒 Impressions: 61.54% (2,190) セラミ…" at bounding box center [329, 221] width 206 height 322
click at [460, 232] on div "FV 17秒 Impressions: 99.95% (2,182) オファーエリア1 9秒 Impressions: 59.05% (1,289) Atte…" at bounding box center [541, 221] width 206 height 322
click at [406, 113] on icon "heatmap-click-data-modal" at bounding box center [406, 112] width 8 height 8
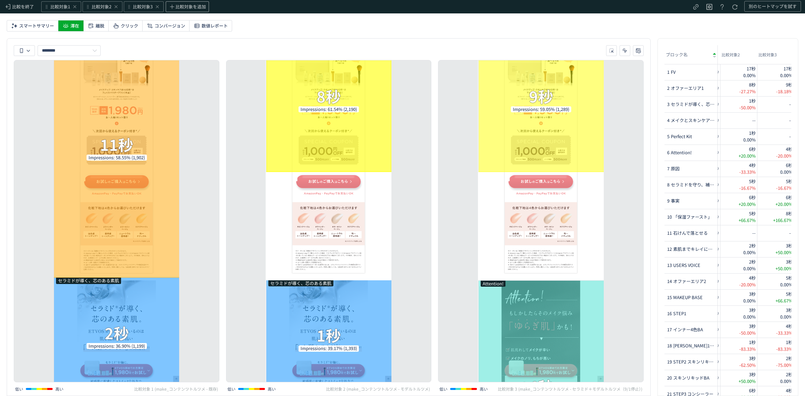
click at [365, 157] on div "オファーエリア1 8秒 Impressions: 61.54% (2,190)" at bounding box center [329, 100] width 126 height 143
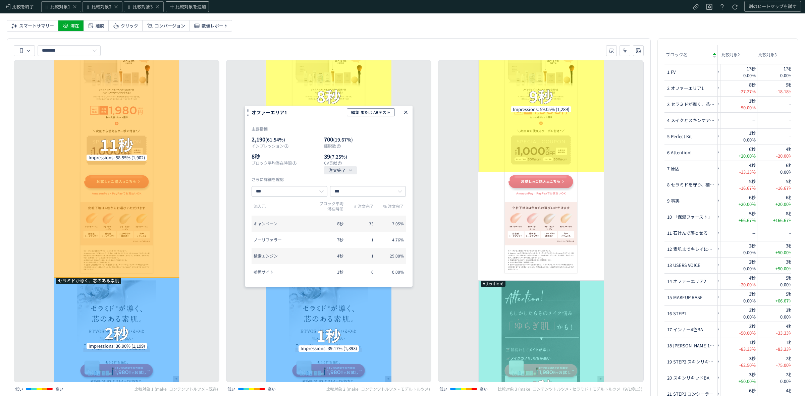
click at [403, 112] on icon "heatmap-click-data-modal" at bounding box center [406, 112] width 8 height 8
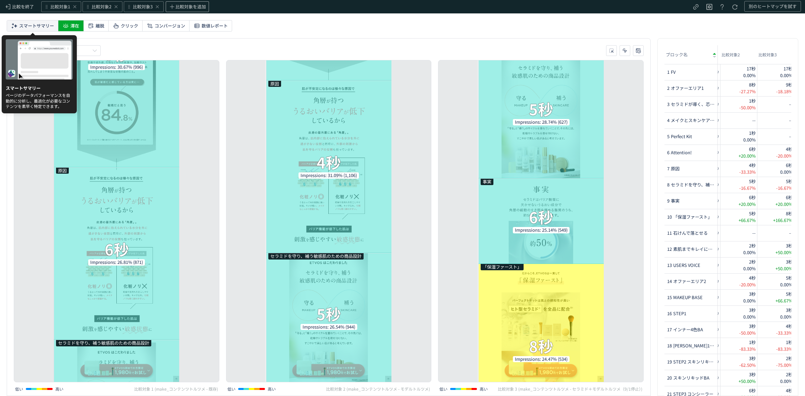
click at [30, 24] on span "スマートサマリー" at bounding box center [36, 25] width 35 height 11
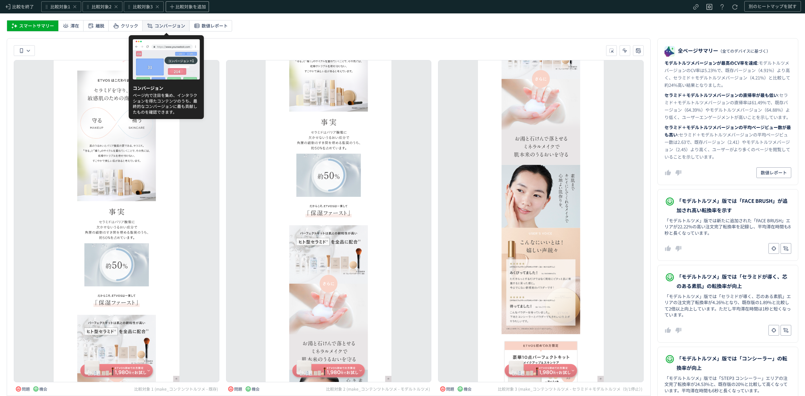
click at [160, 27] on span "コンバージョン" at bounding box center [170, 25] width 31 height 11
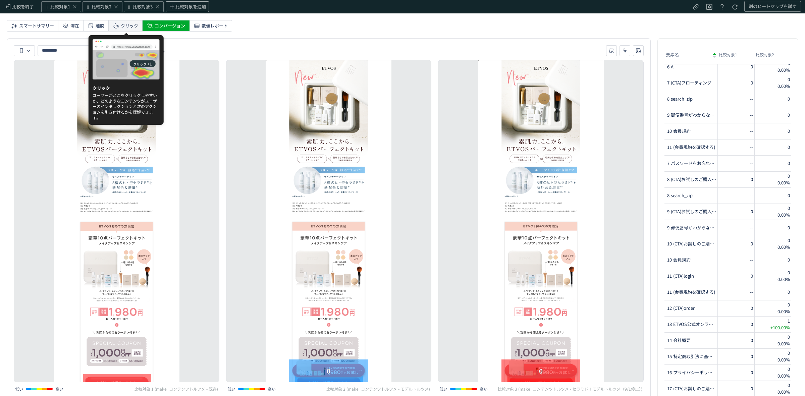
click at [123, 24] on span "クリック" at bounding box center [129, 25] width 17 height 11
type input "****"
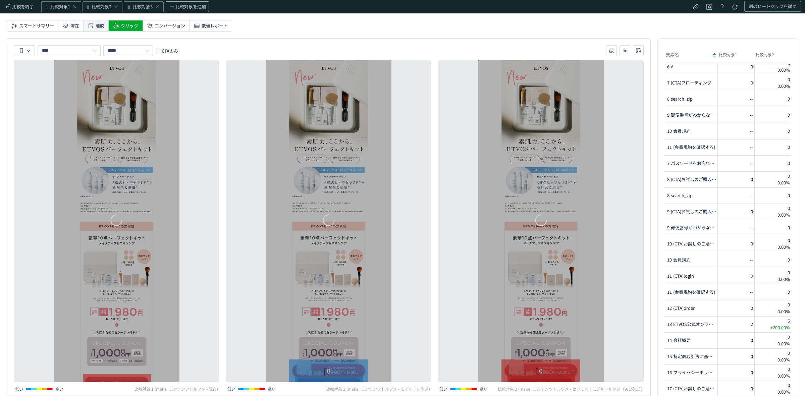
click at [96, 22] on span "離脱" at bounding box center [100, 25] width 9 height 11
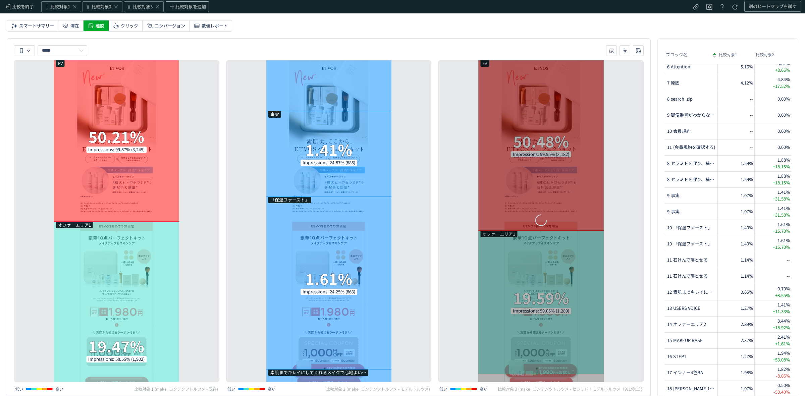
type input "***"
